Goal: Navigation & Orientation: Understand site structure

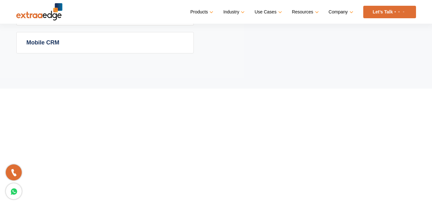
scroll to position [671, 0]
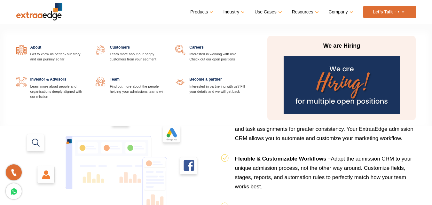
click at [350, 15] on link "Company" at bounding box center [340, 11] width 23 height 9
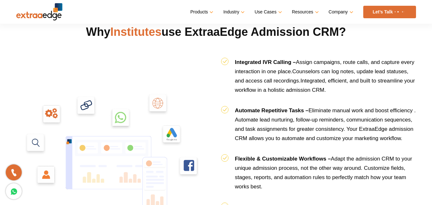
click at [212, 10] on ul "Products Education CRM Streamline your entire admissions process on a single pl…" at bounding box center [302, 12] width 225 height 12
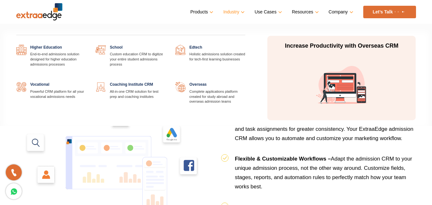
click at [243, 10] on link "Industry" at bounding box center [233, 11] width 20 height 9
